Goal: Task Accomplishment & Management: Use online tool/utility

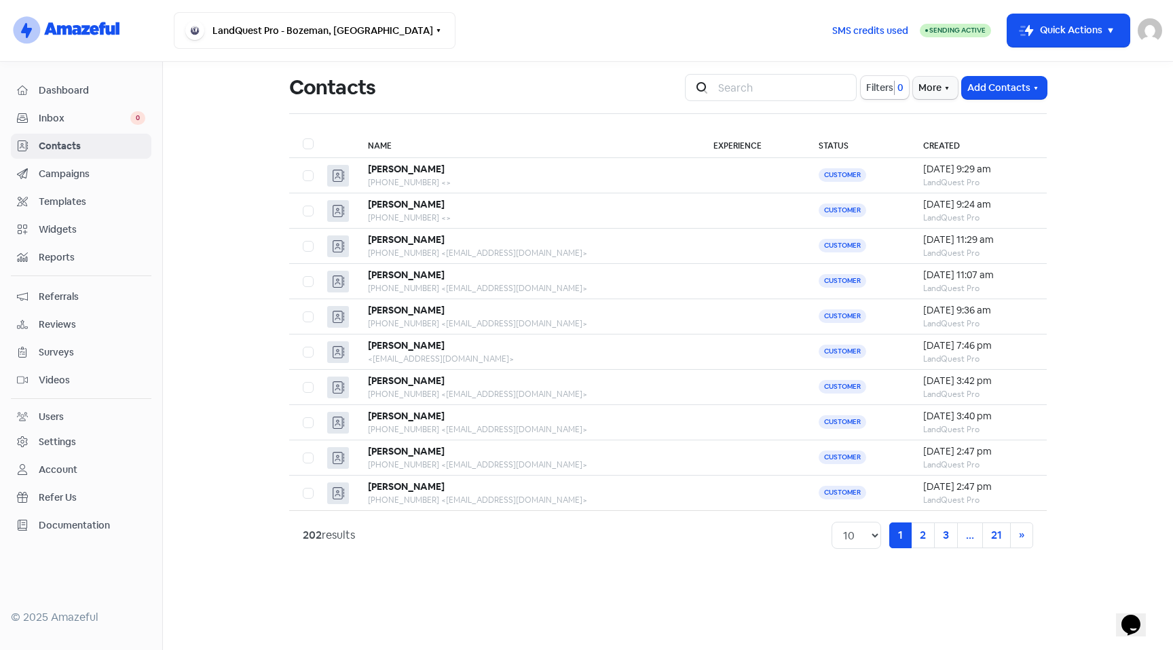
click at [52, 93] on span "Dashboard" at bounding box center [92, 90] width 107 height 14
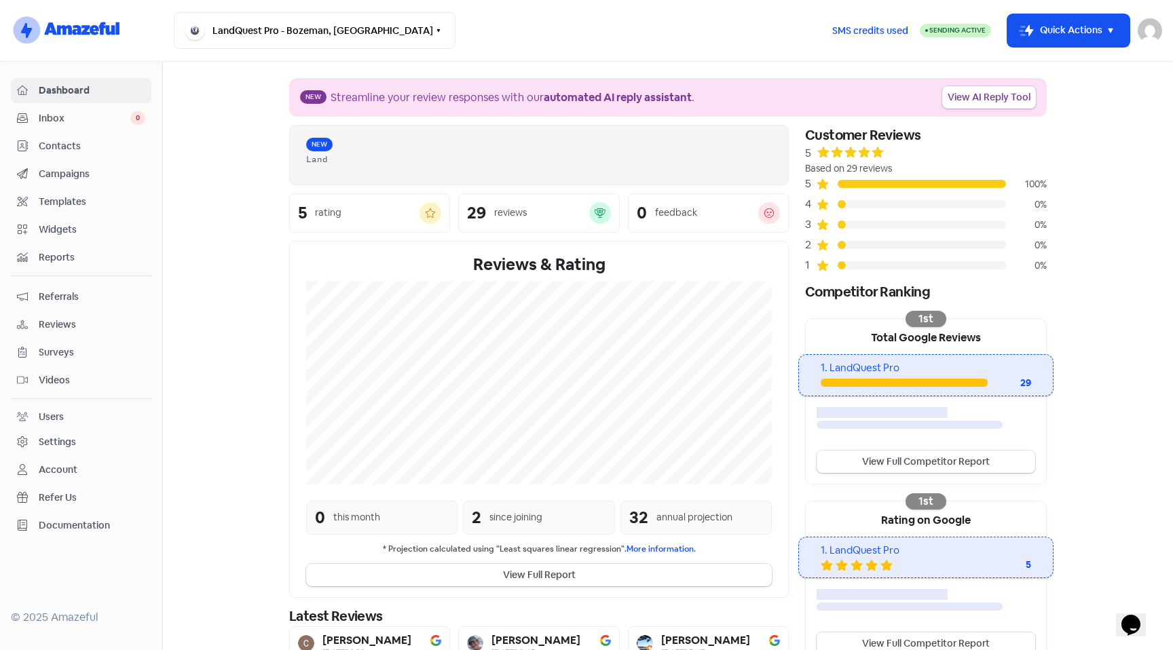
click at [51, 322] on span "Reviews" at bounding box center [92, 325] width 107 height 14
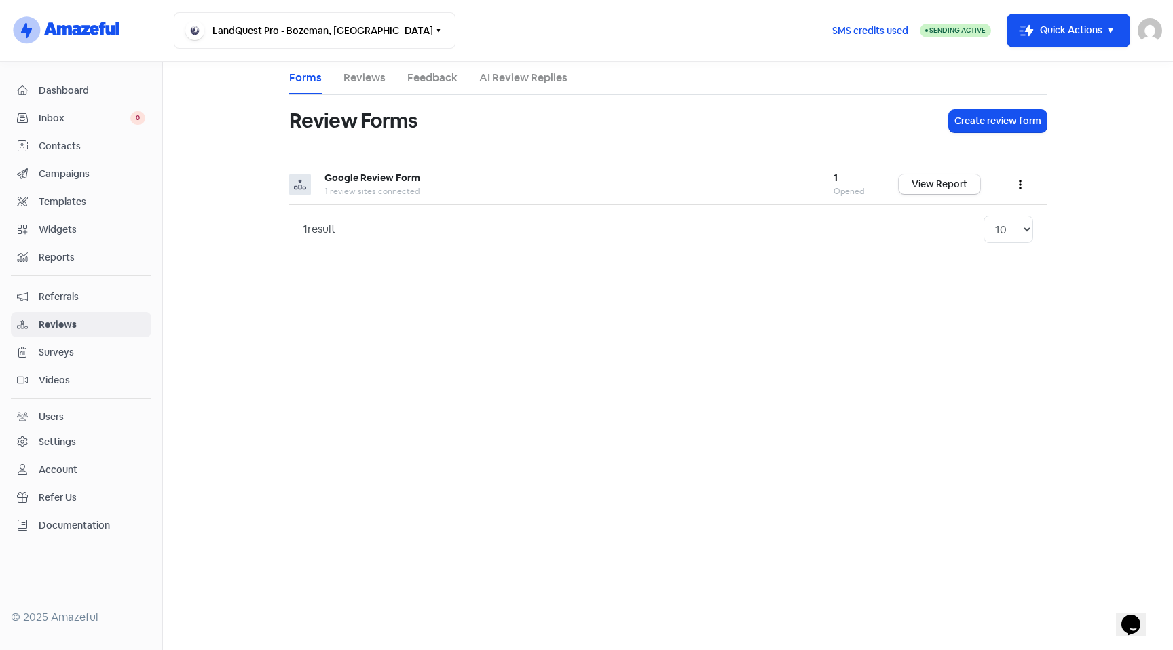
click at [374, 75] on link "Reviews" at bounding box center [364, 78] width 42 height 16
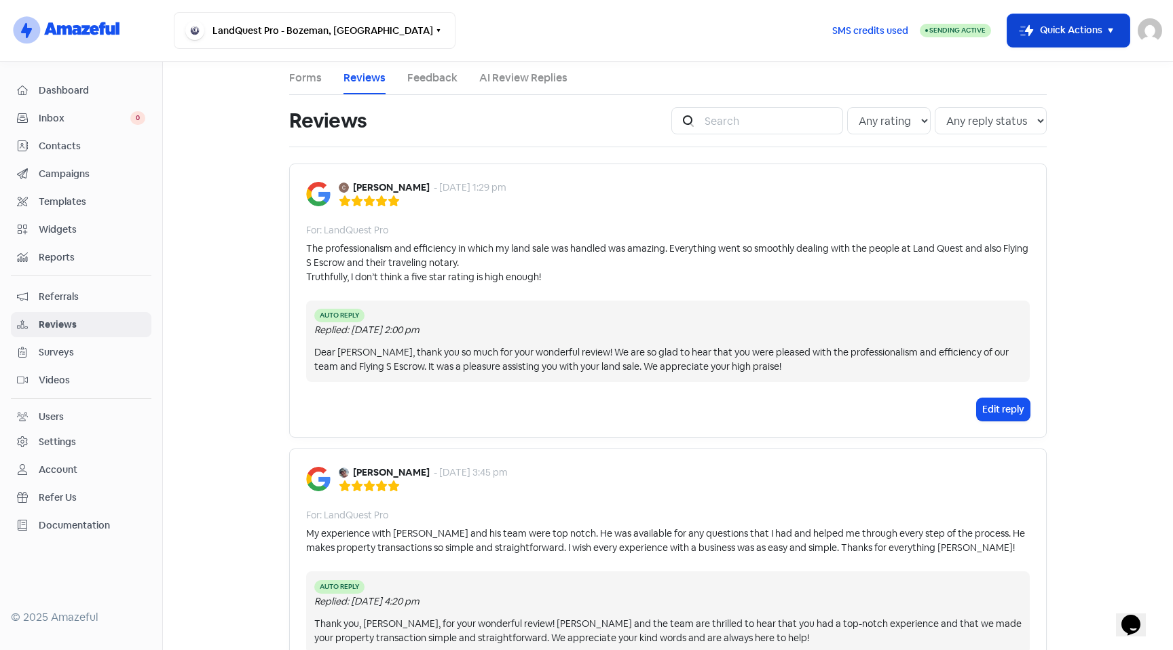
click at [1098, 29] on button "Icon For Thunder-move Quick Actions" at bounding box center [1068, 30] width 122 height 33
click at [50, 469] on div "Account" at bounding box center [58, 470] width 39 height 14
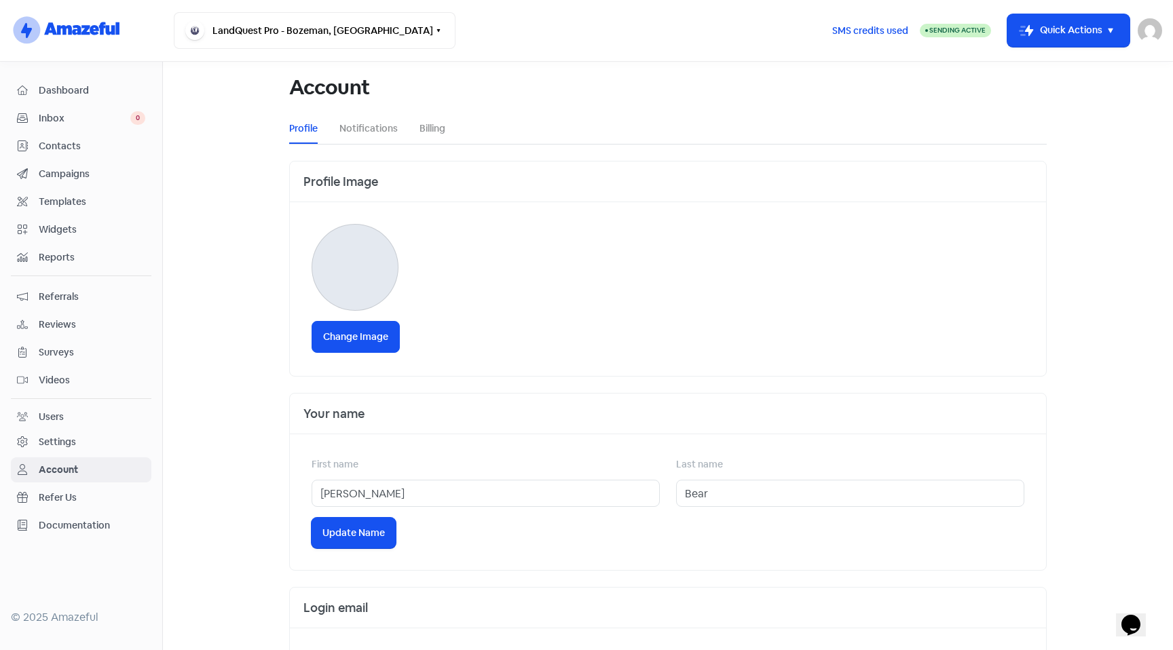
click at [69, 324] on span "Reviews" at bounding box center [92, 325] width 107 height 14
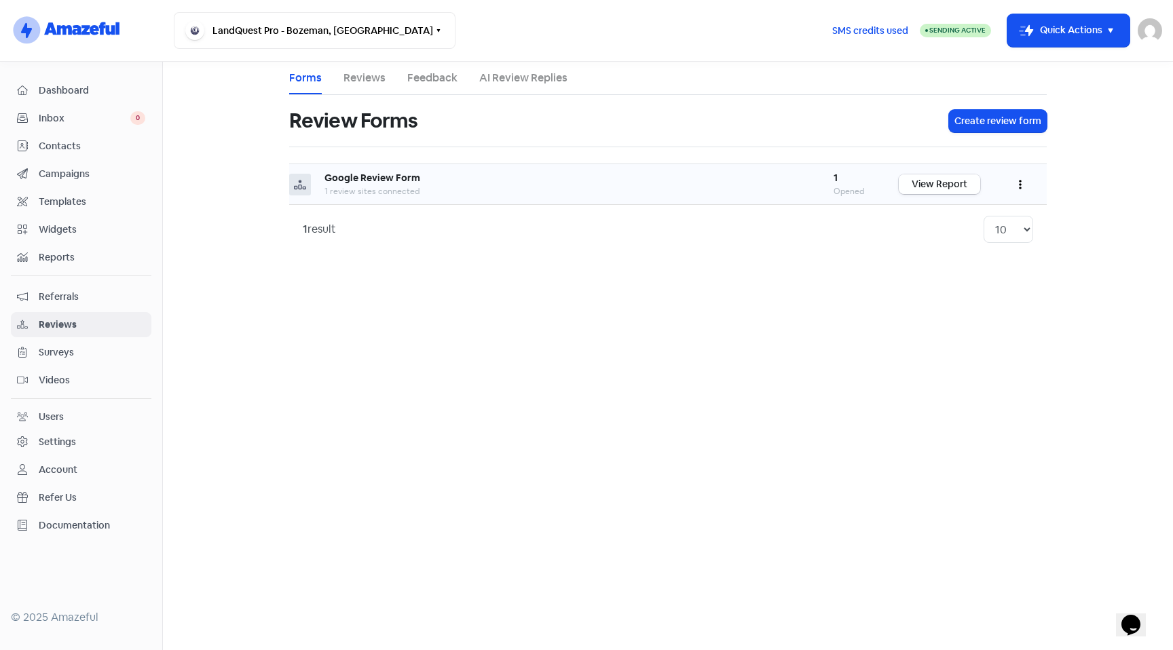
click at [939, 181] on link "View Report" at bounding box center [939, 184] width 81 height 20
